Goal: Information Seeking & Learning: Learn about a topic

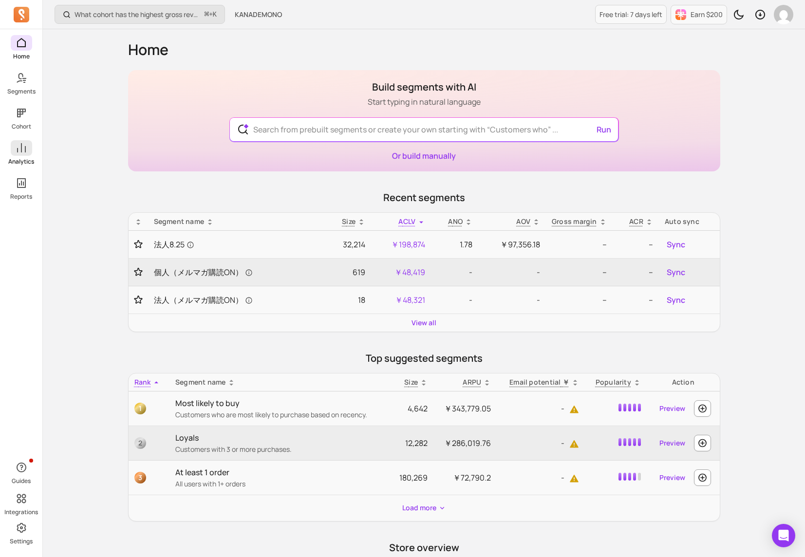
click at [24, 155] on span at bounding box center [21, 148] width 21 height 16
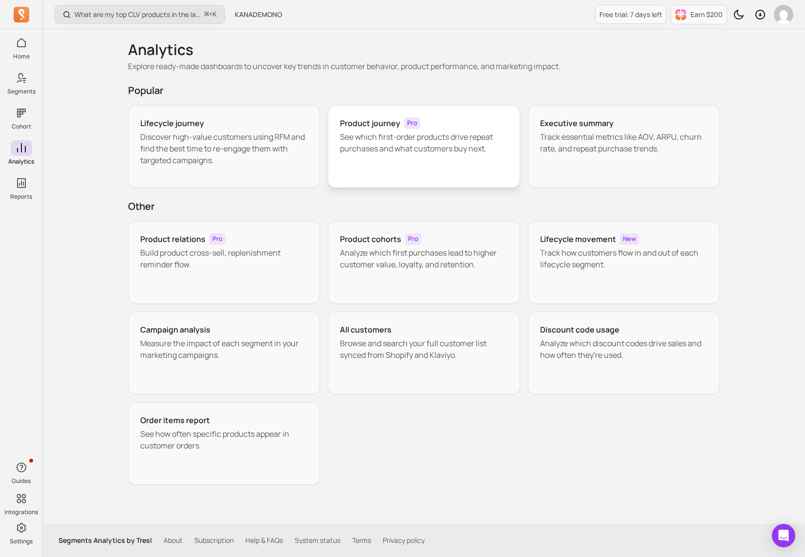
click at [394, 168] on div "Product journey Pro See which first-order products drive repeat purchases and w…" at bounding box center [424, 146] width 192 height 83
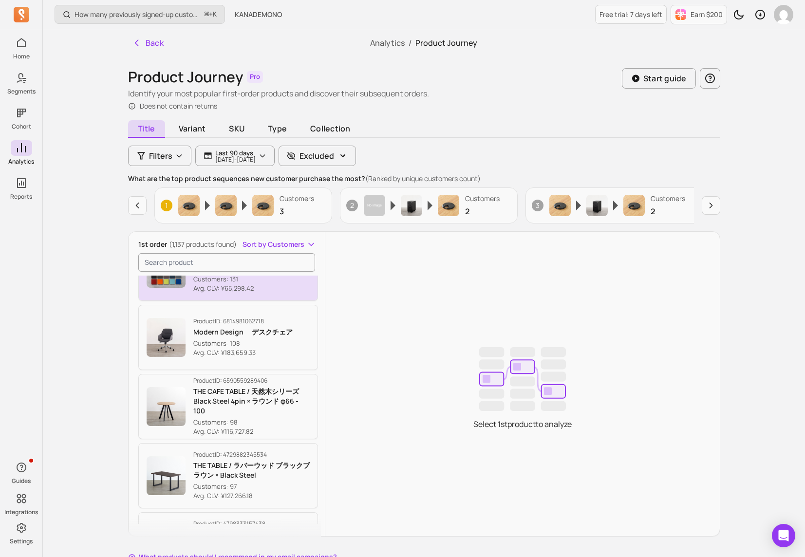
scroll to position [747, 0]
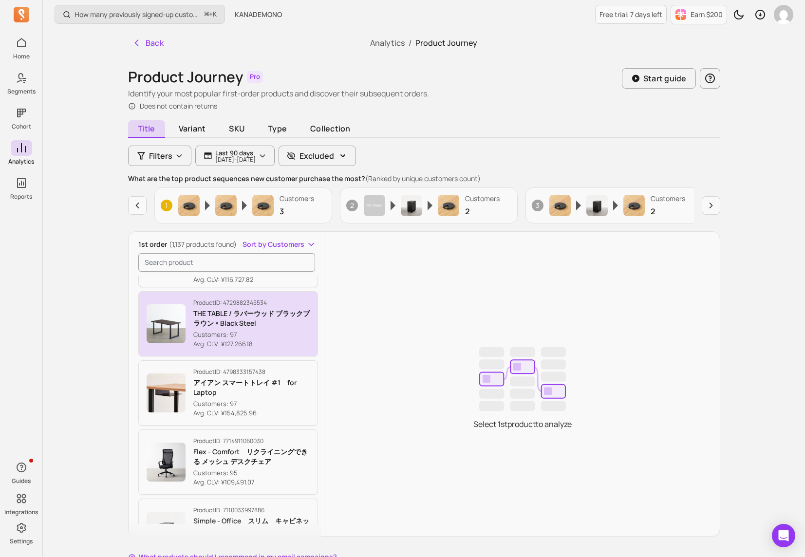
click at [224, 339] on p "Avg. CLV: ¥127,266.18" at bounding box center [251, 344] width 117 height 10
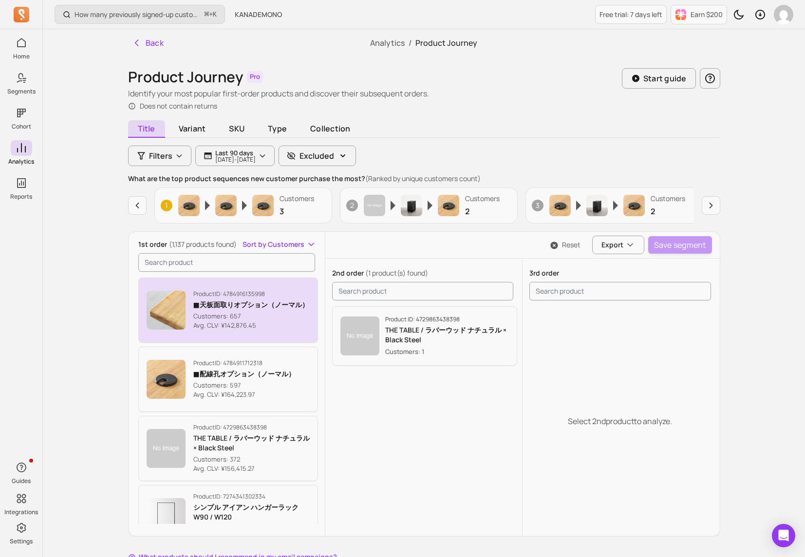
click at [267, 333] on button "Product ID: 4784916135998 ■天板面取りオプション（ノーマル） Customers: 657 Avg. CLV: ¥142,876.45" at bounding box center [228, 310] width 180 height 65
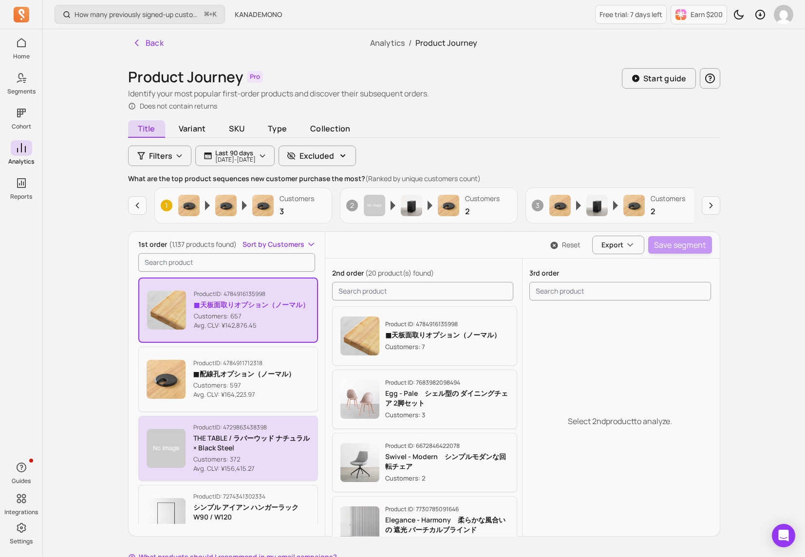
click at [244, 438] on p "THE TABLE / ラバーウッド ナチュラル × Black Steel" at bounding box center [251, 442] width 117 height 19
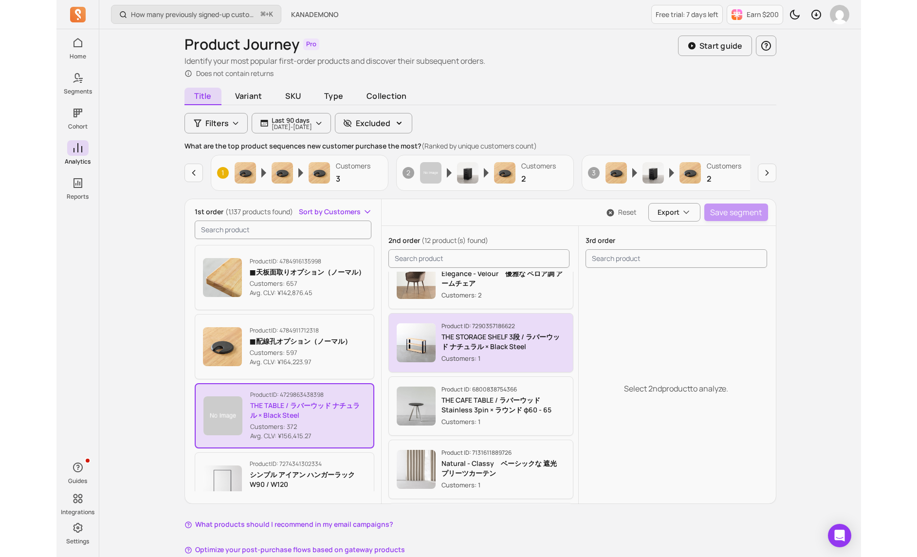
scroll to position [43, 0]
